Goal: Transaction & Acquisition: Purchase product/service

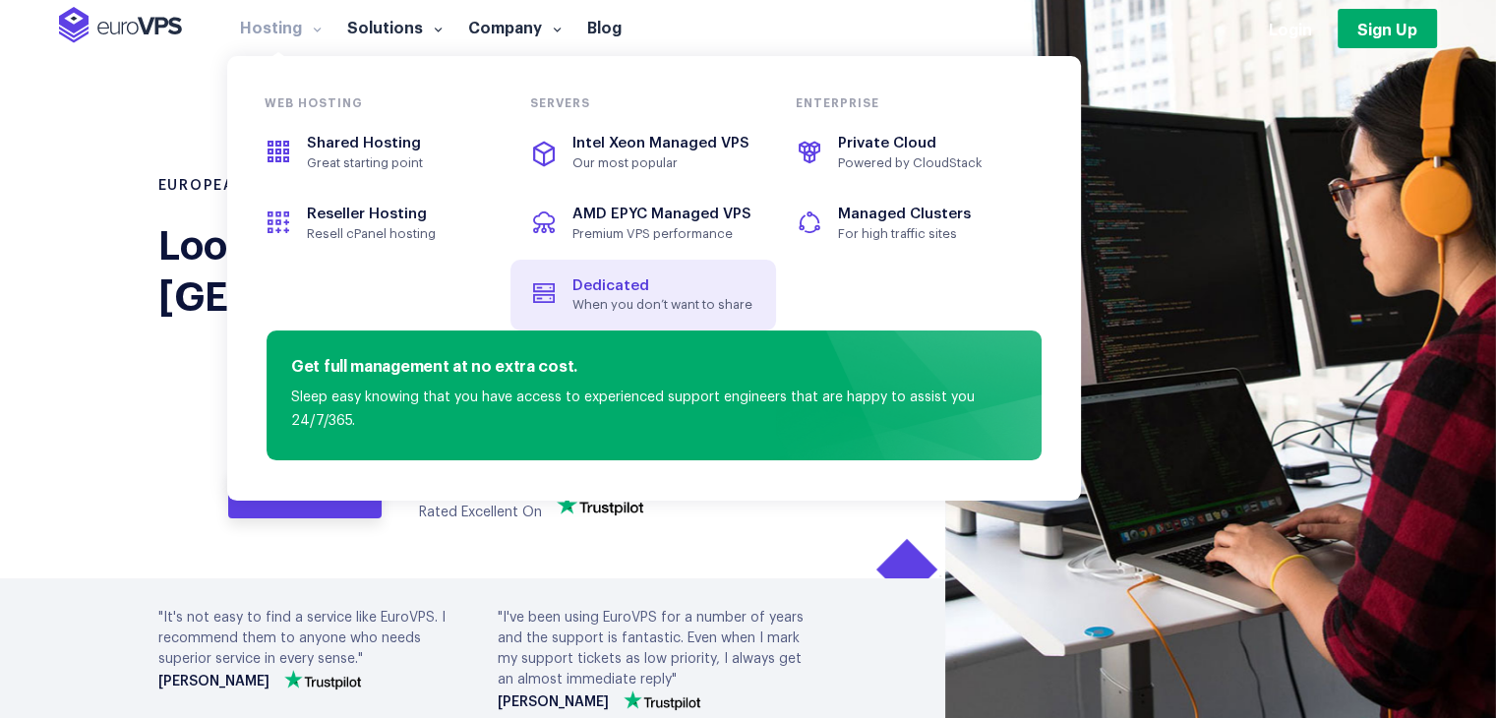
click at [674, 278] on span "Dedicated" at bounding box center [643, 286] width 220 height 23
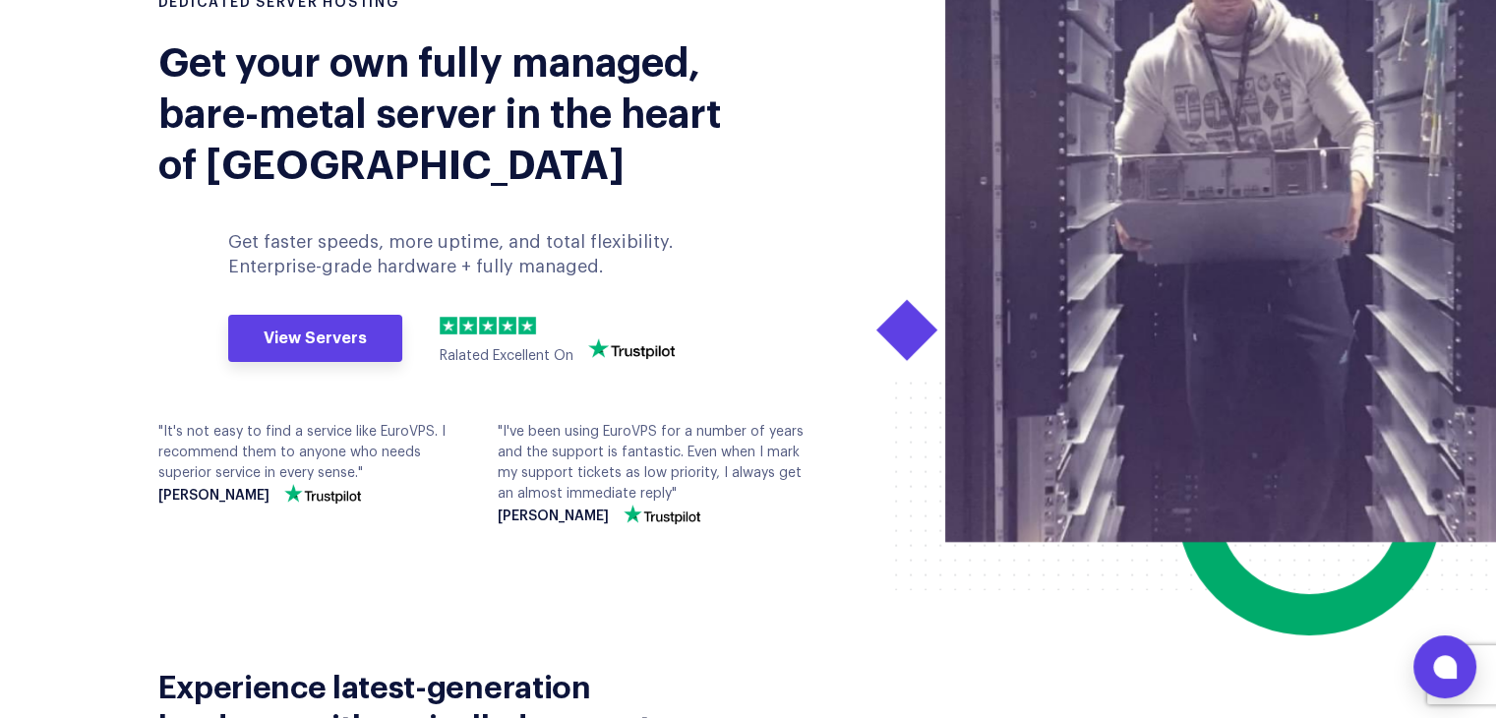
scroll to position [201, 0]
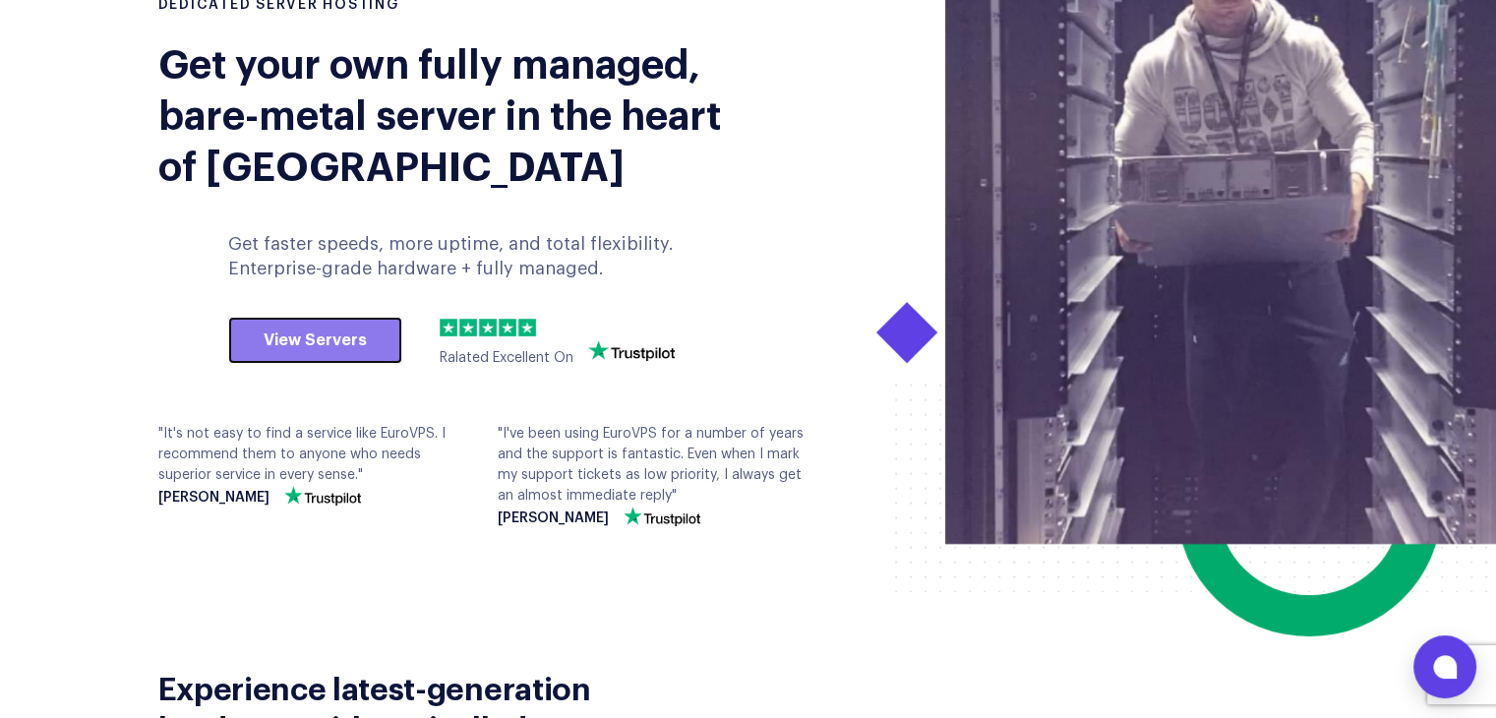
click at [299, 346] on link "View Servers" at bounding box center [315, 340] width 174 height 47
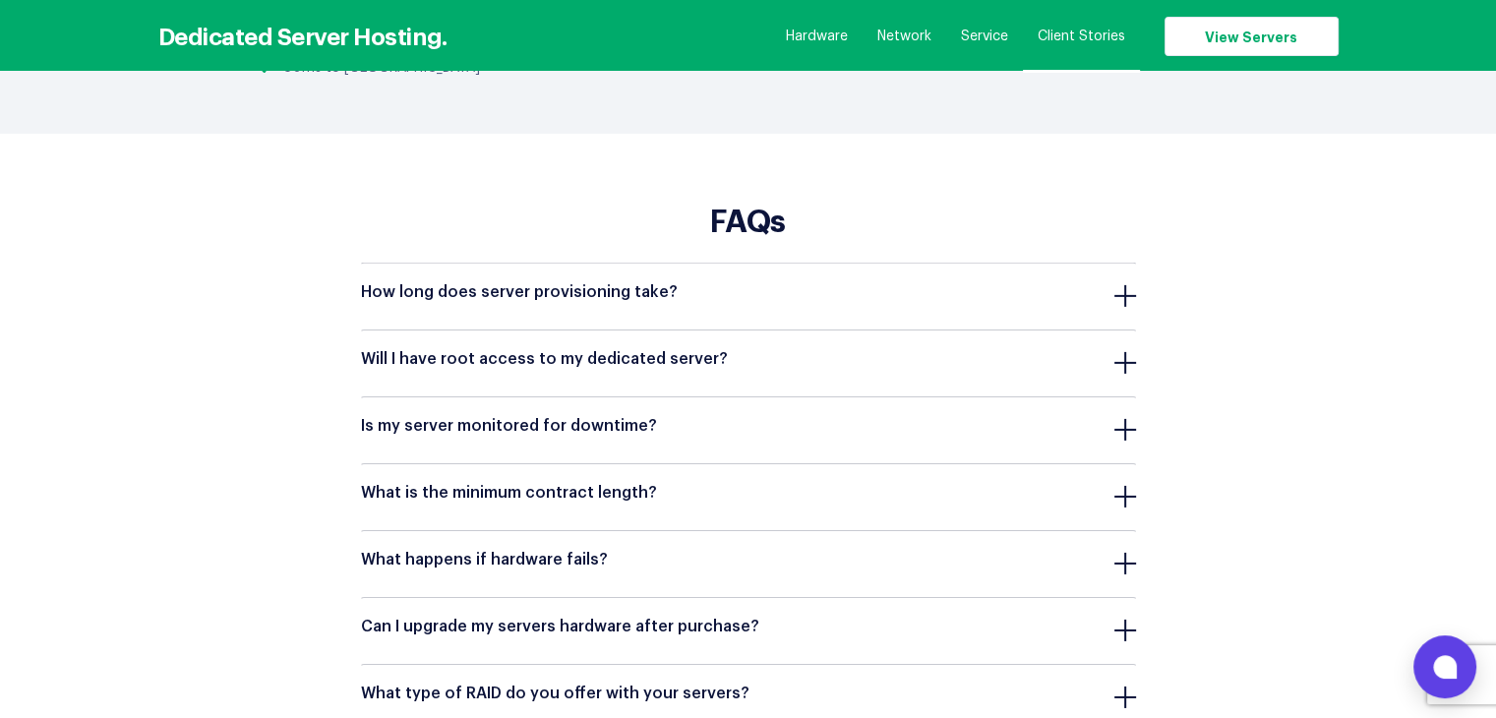
scroll to position [6275, 0]
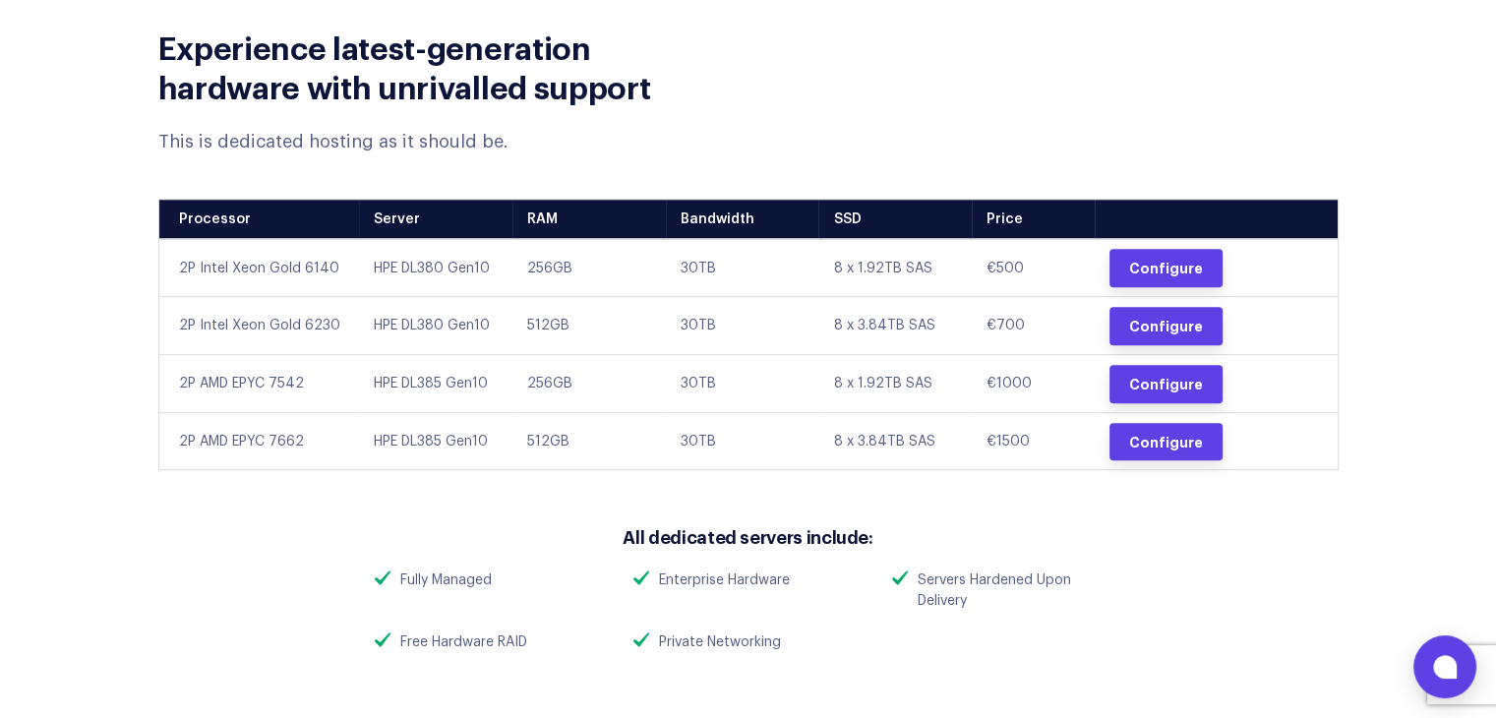
scroll to position [832, 0]
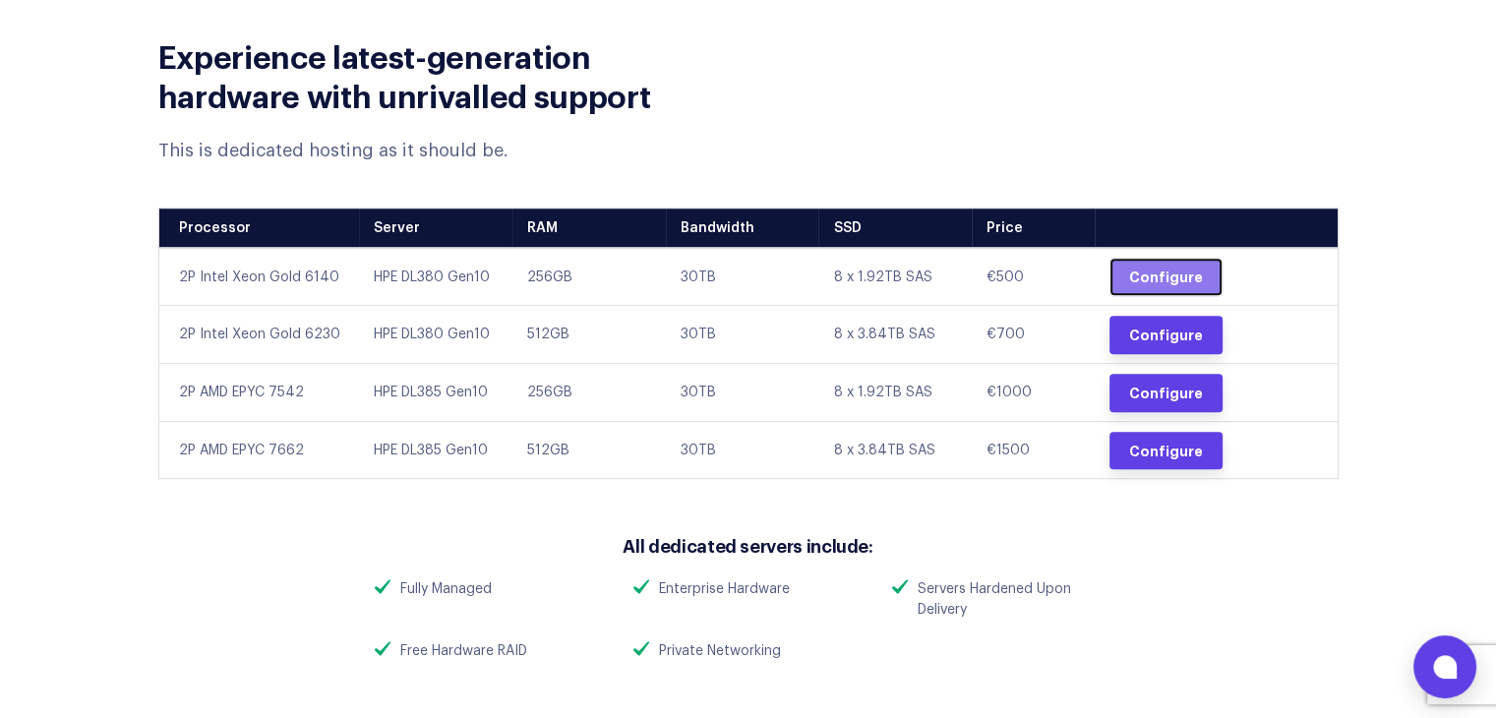
click at [1168, 273] on link "Configure" at bounding box center [1165, 277] width 113 height 38
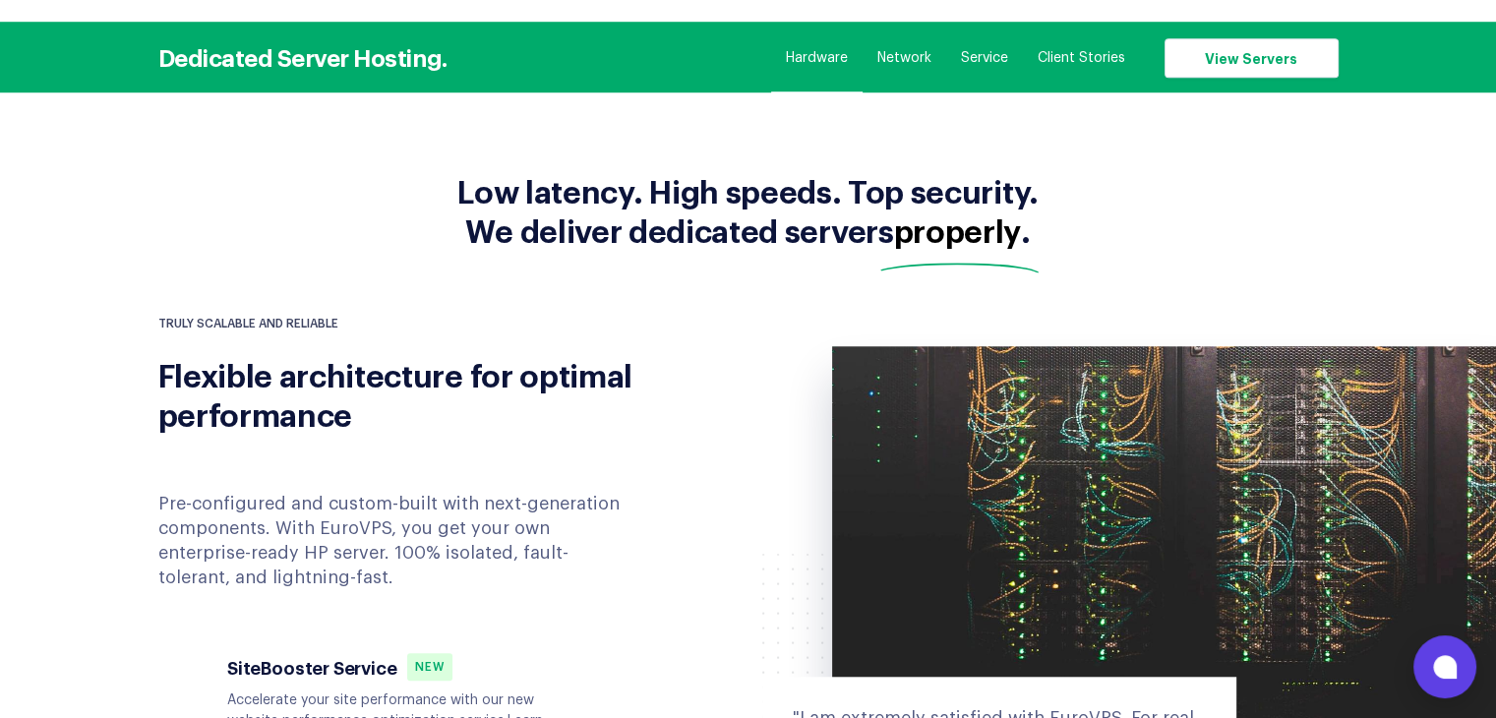
scroll to position [1569, 0]
